Goal: Task Accomplishment & Management: Use online tool/utility

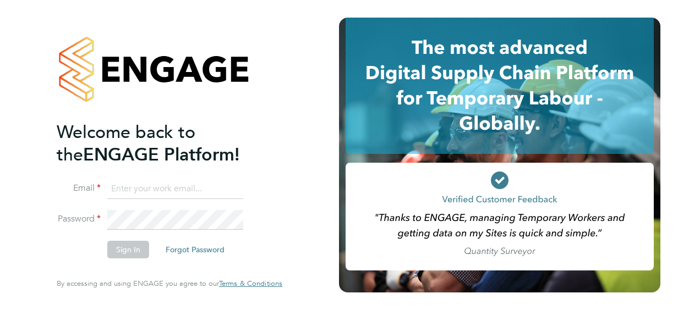
type input "Grace.Harris@justice.gov.uk"
click at [130, 250] on button "Sign In" at bounding box center [128, 250] width 42 height 18
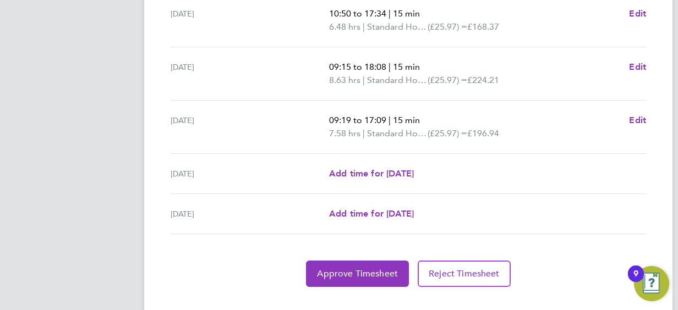
scroll to position [478, 0]
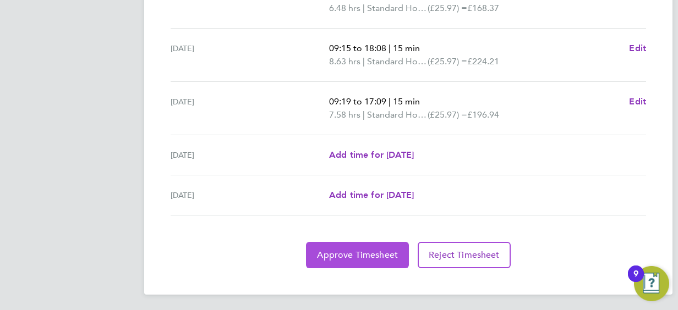
click at [368, 252] on span "Approve Timesheet" at bounding box center [357, 255] width 81 height 11
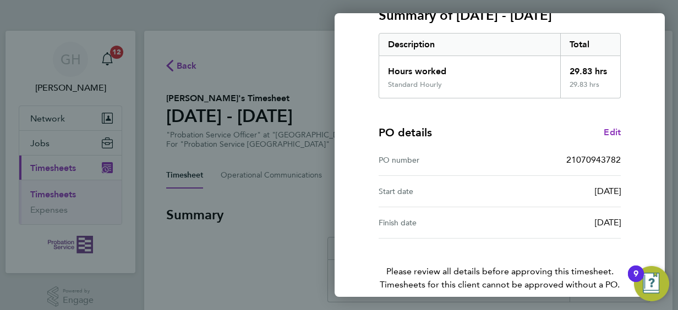
scroll to position [216, 0]
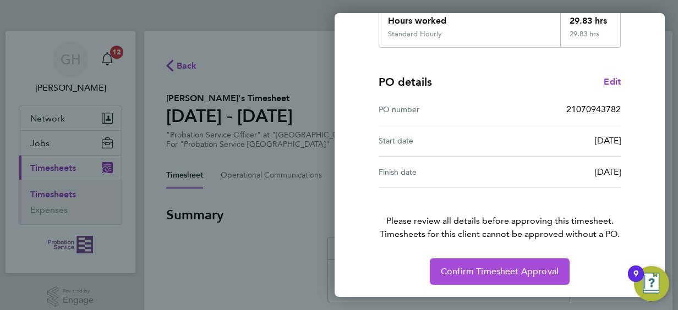
click at [477, 267] on span "Confirm Timesheet Approval" at bounding box center [500, 271] width 118 height 11
